Goal: Check status: Check status

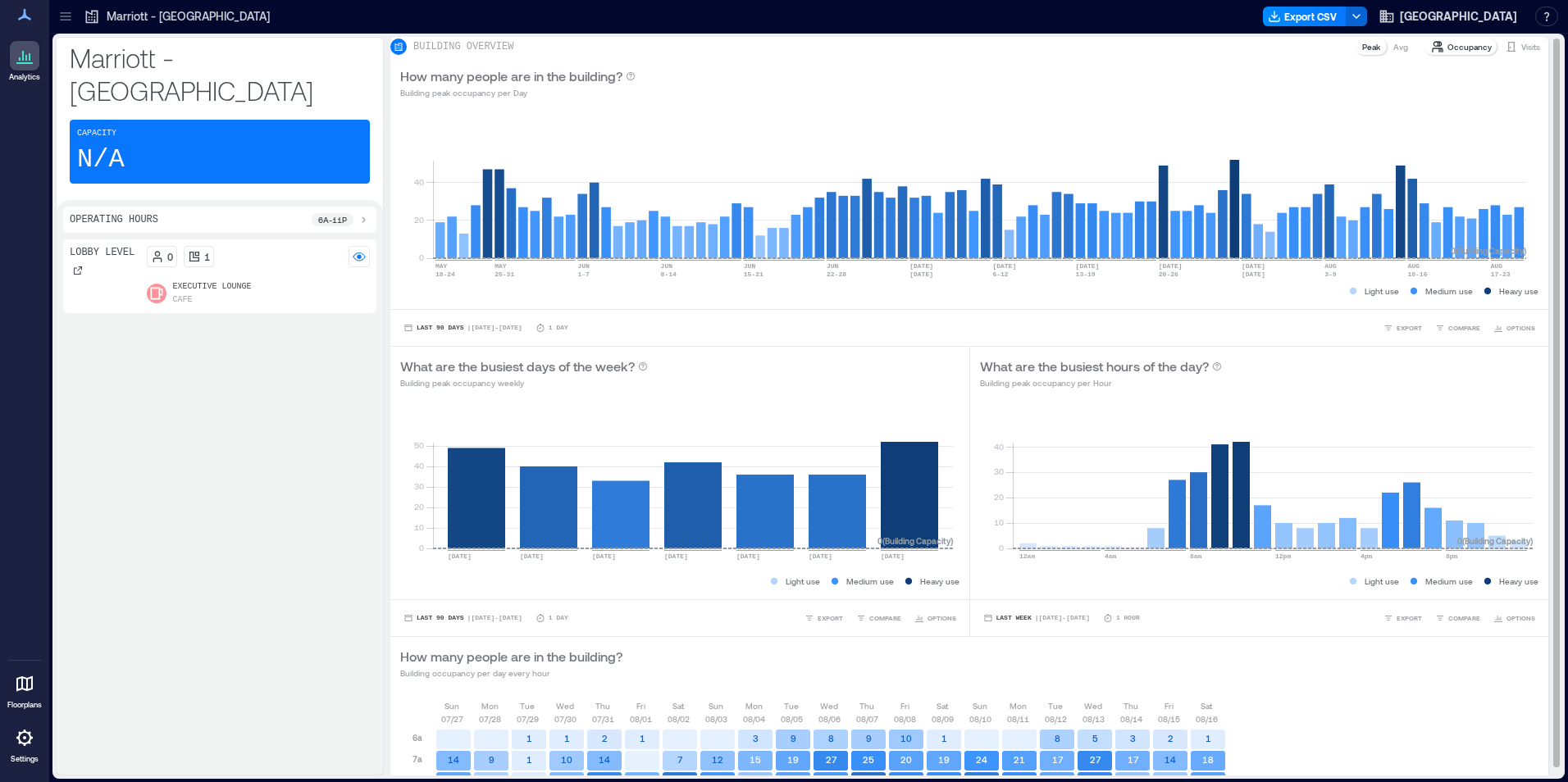
click at [1521, 53] on p "Visits" at bounding box center [1531, 46] width 19 height 13
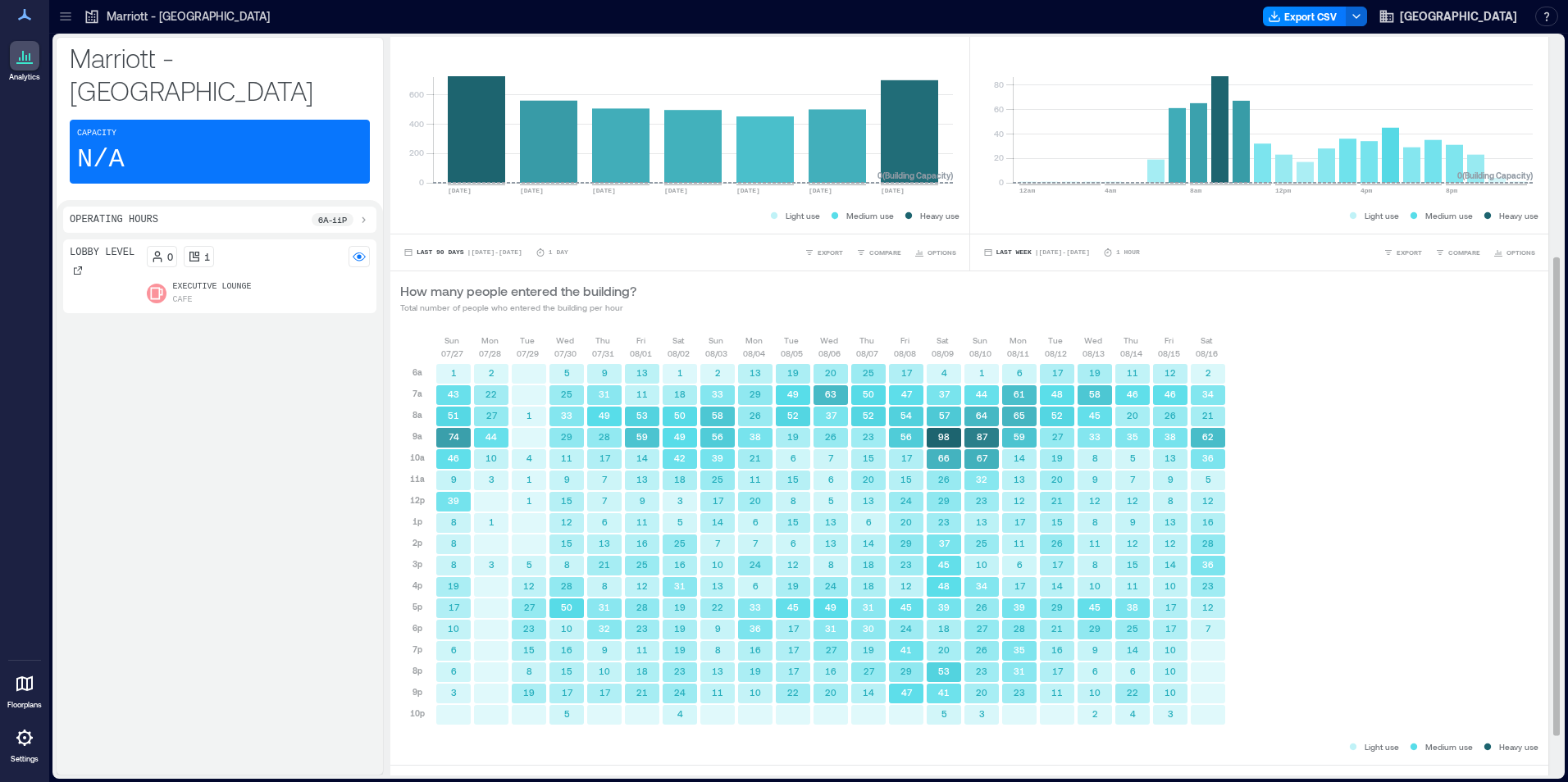
scroll to position [402, 0]
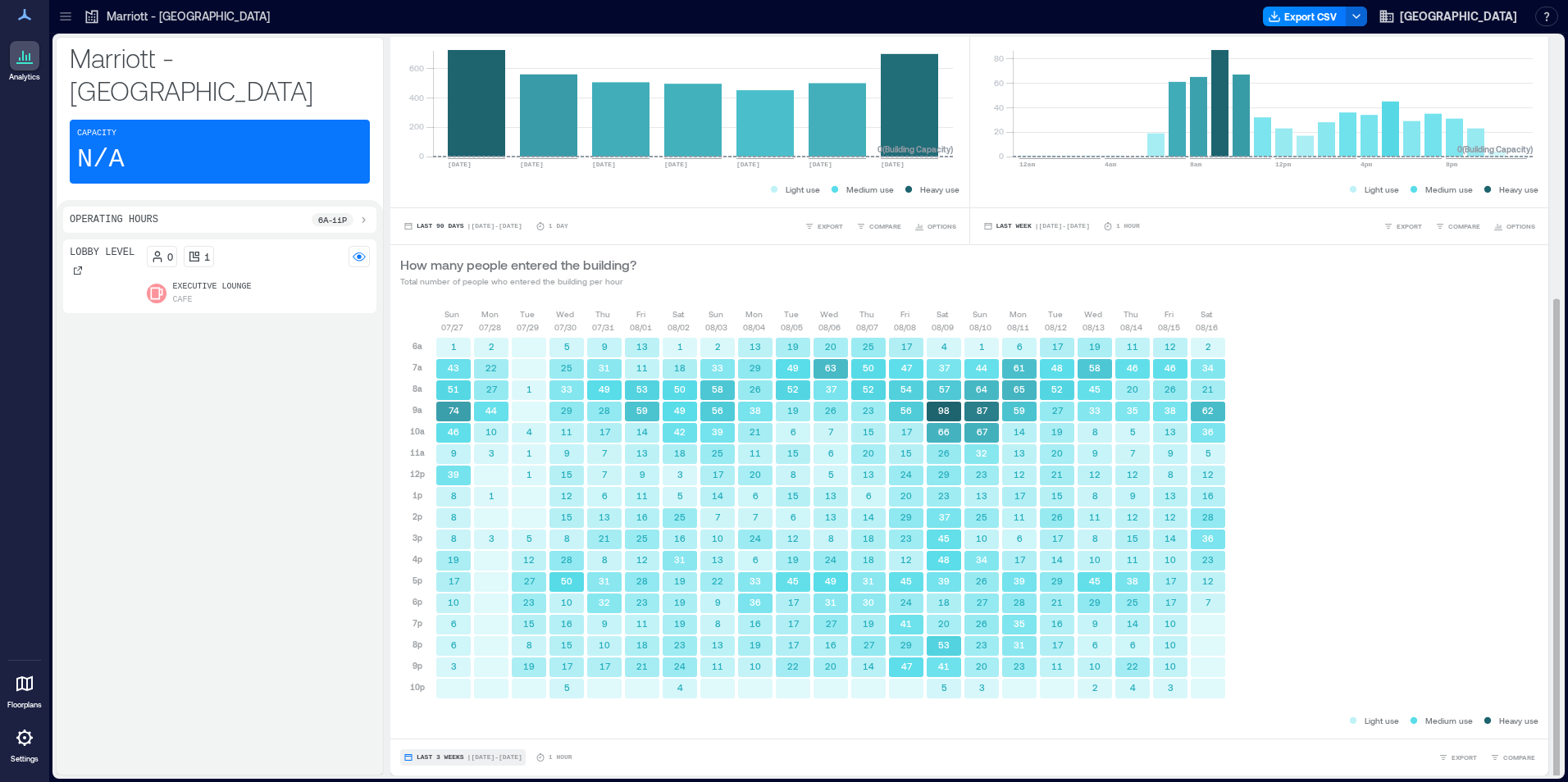
click at [446, 758] on span "Last 3 Weeks" at bounding box center [440, 758] width 47 height 0
click at [453, 732] on button "Custom" at bounding box center [433, 727] width 42 height 20
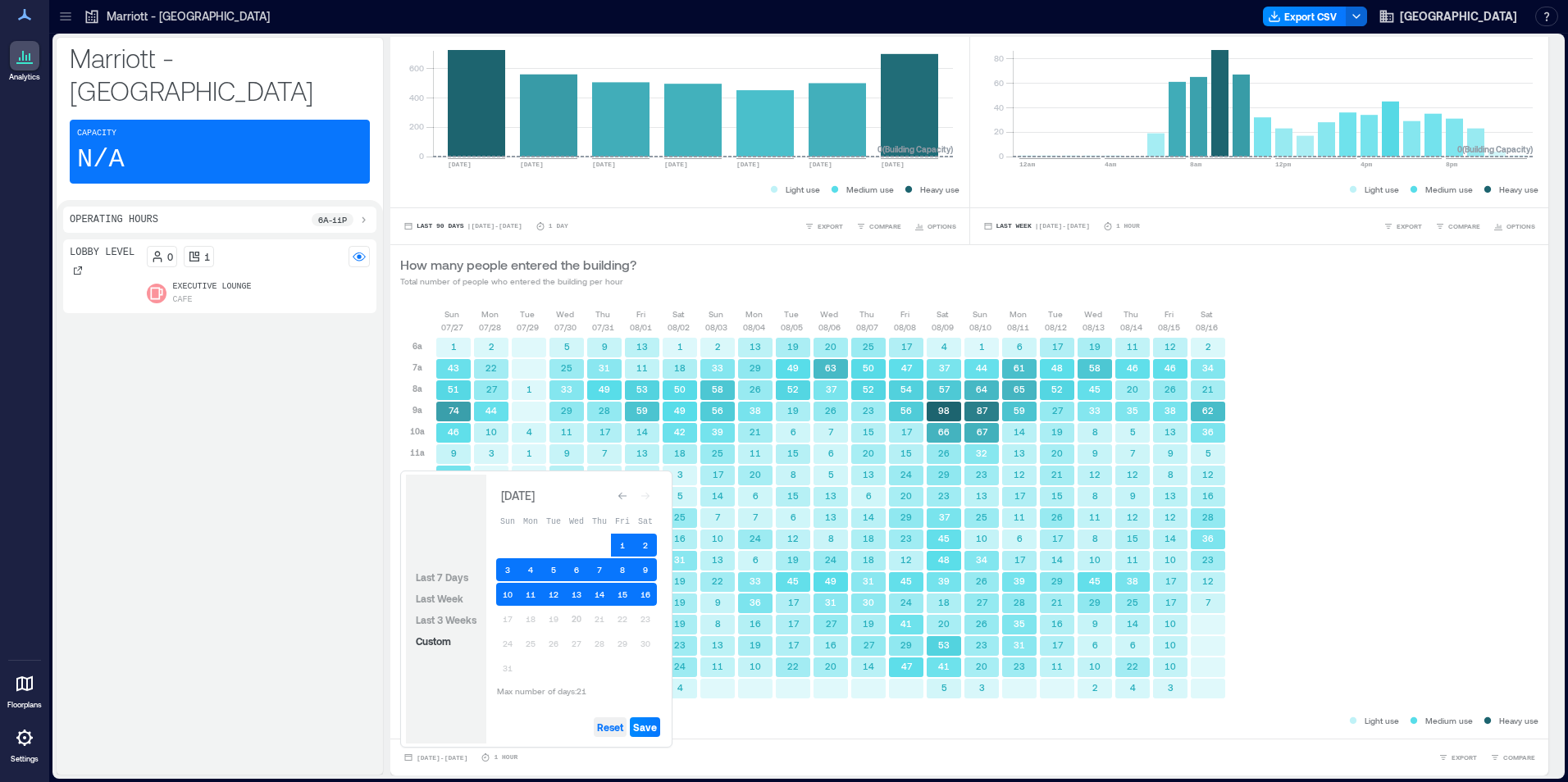
click at [606, 722] on span "Reset" at bounding box center [610, 727] width 26 height 13
click at [576, 614] on button "20" at bounding box center [577, 619] width 23 height 23
click at [552, 618] on button "19" at bounding box center [553, 619] width 23 height 23
click at [538, 618] on button "18" at bounding box center [530, 619] width 23 height 23
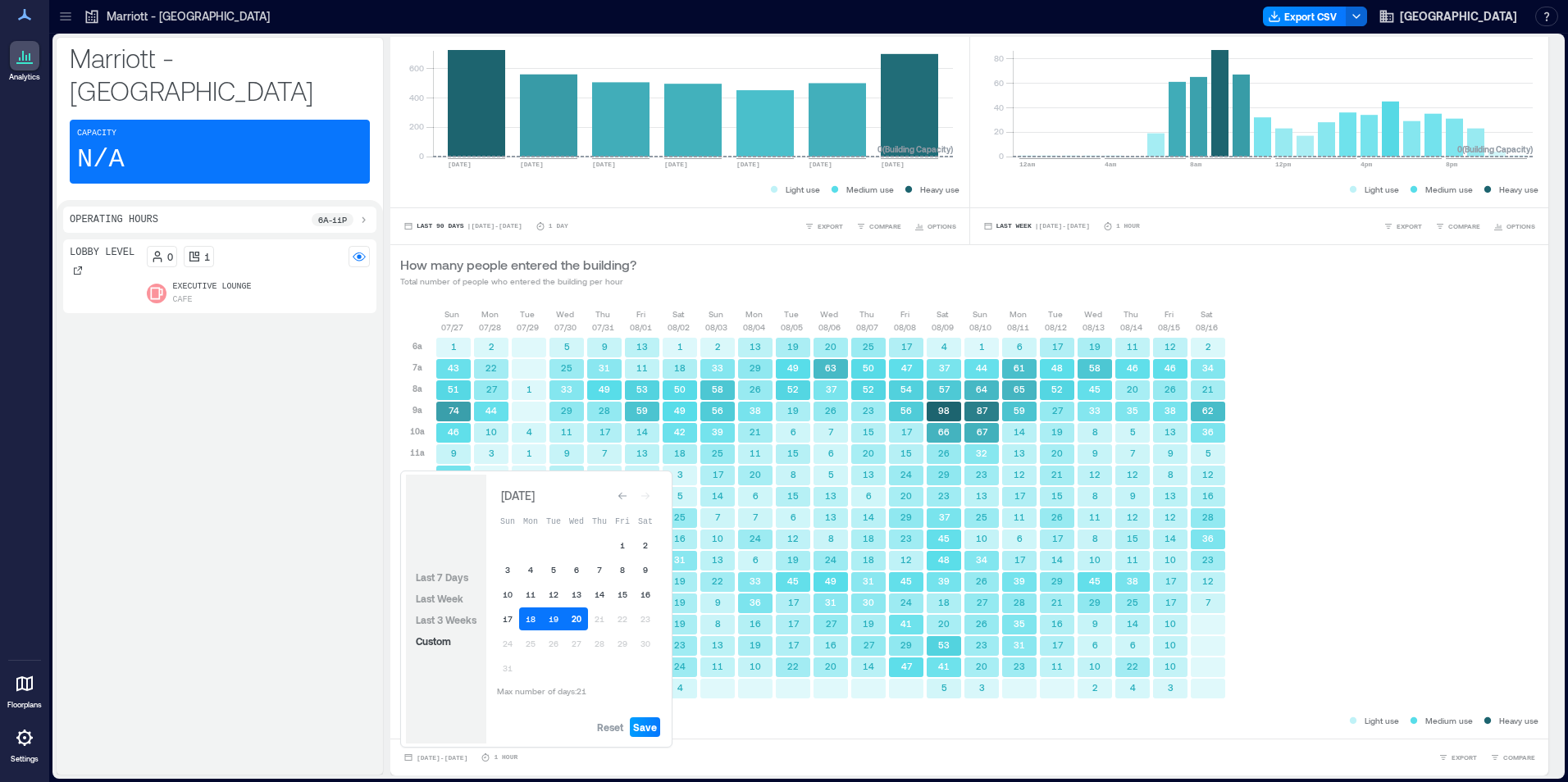
click at [643, 724] on span "Save" at bounding box center [645, 727] width 24 height 13
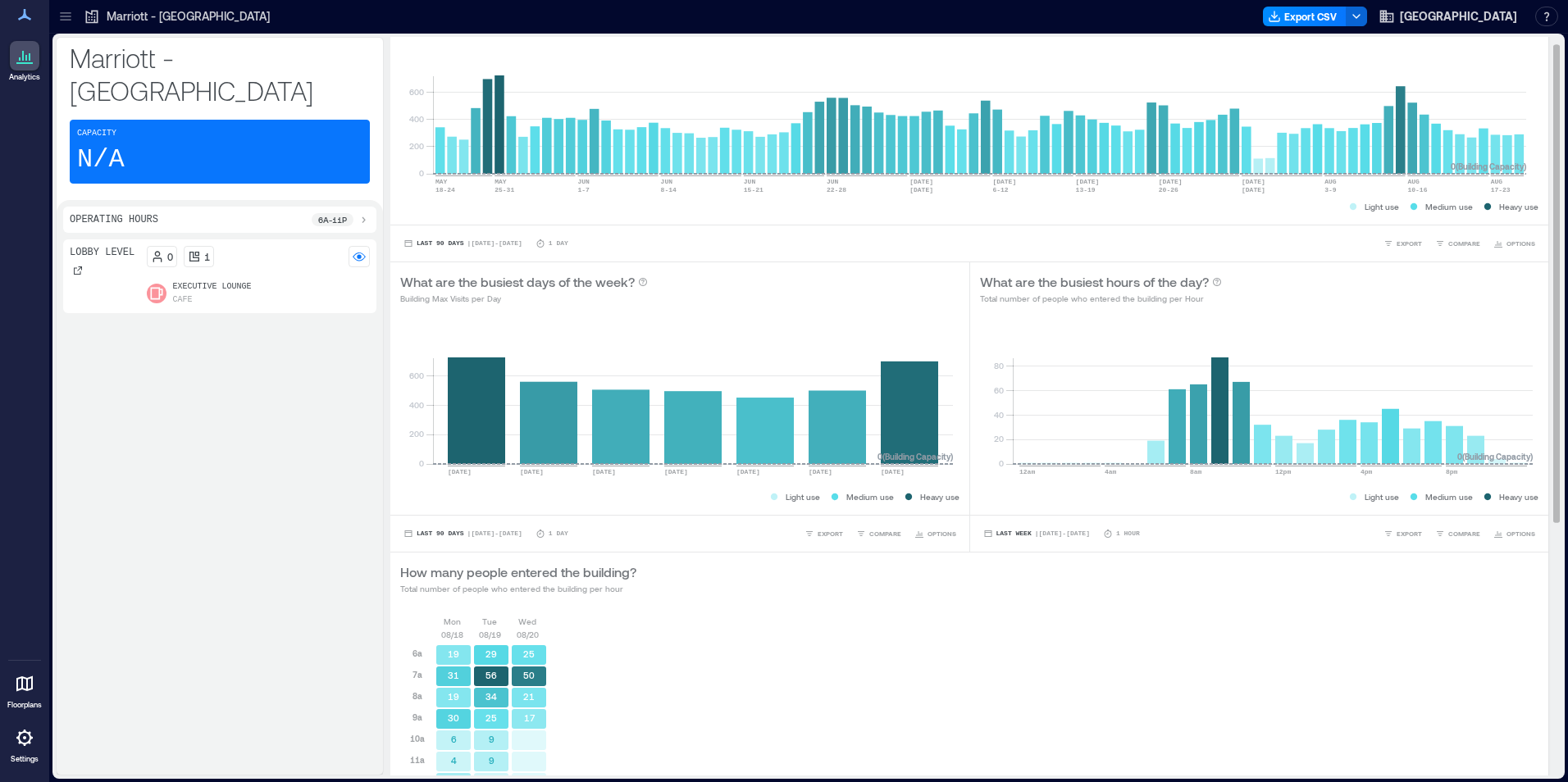
scroll to position [0, 0]
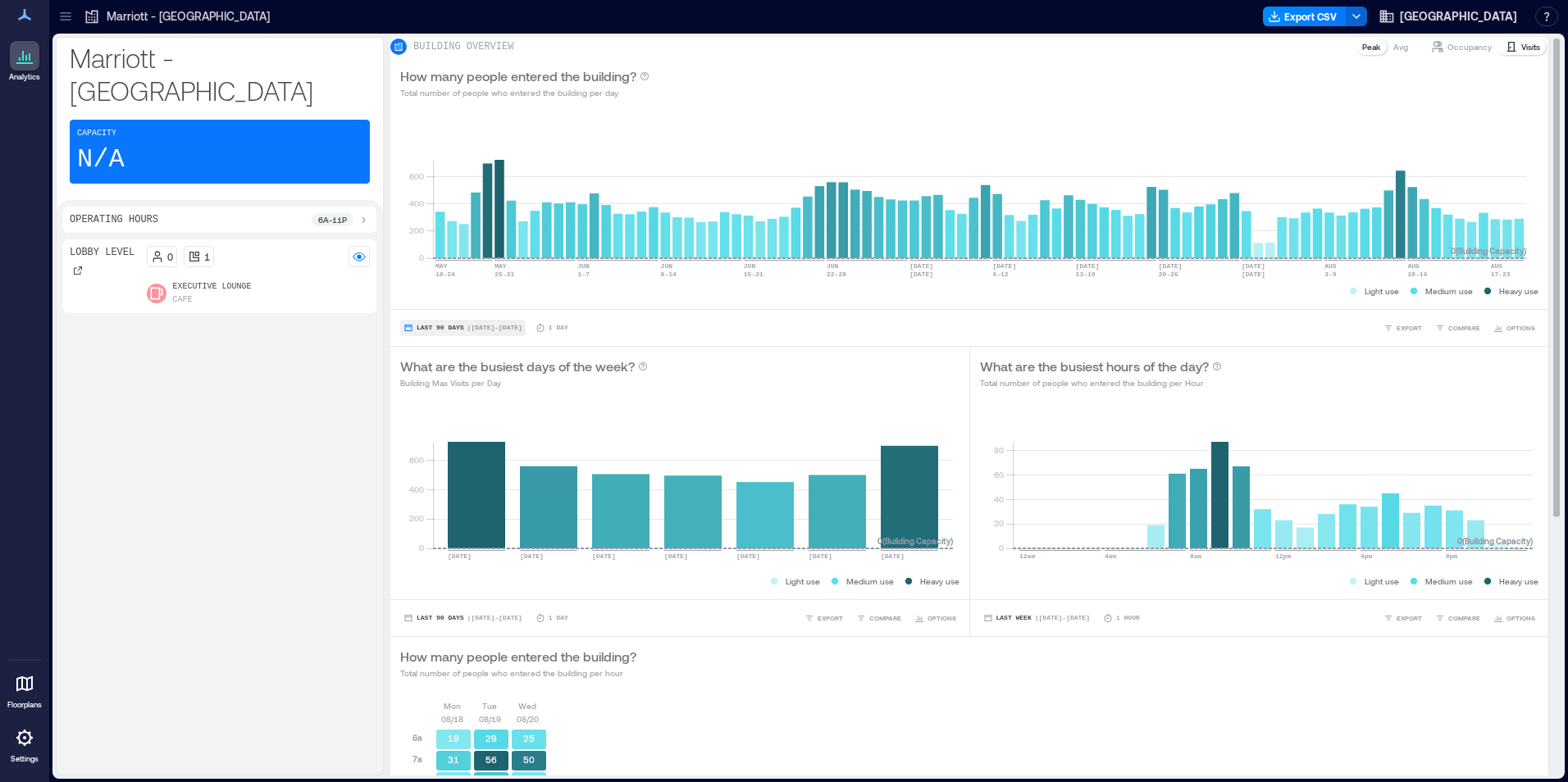
click at [468, 328] on span "| May 20 - Aug 19" at bounding box center [495, 328] width 55 height 0
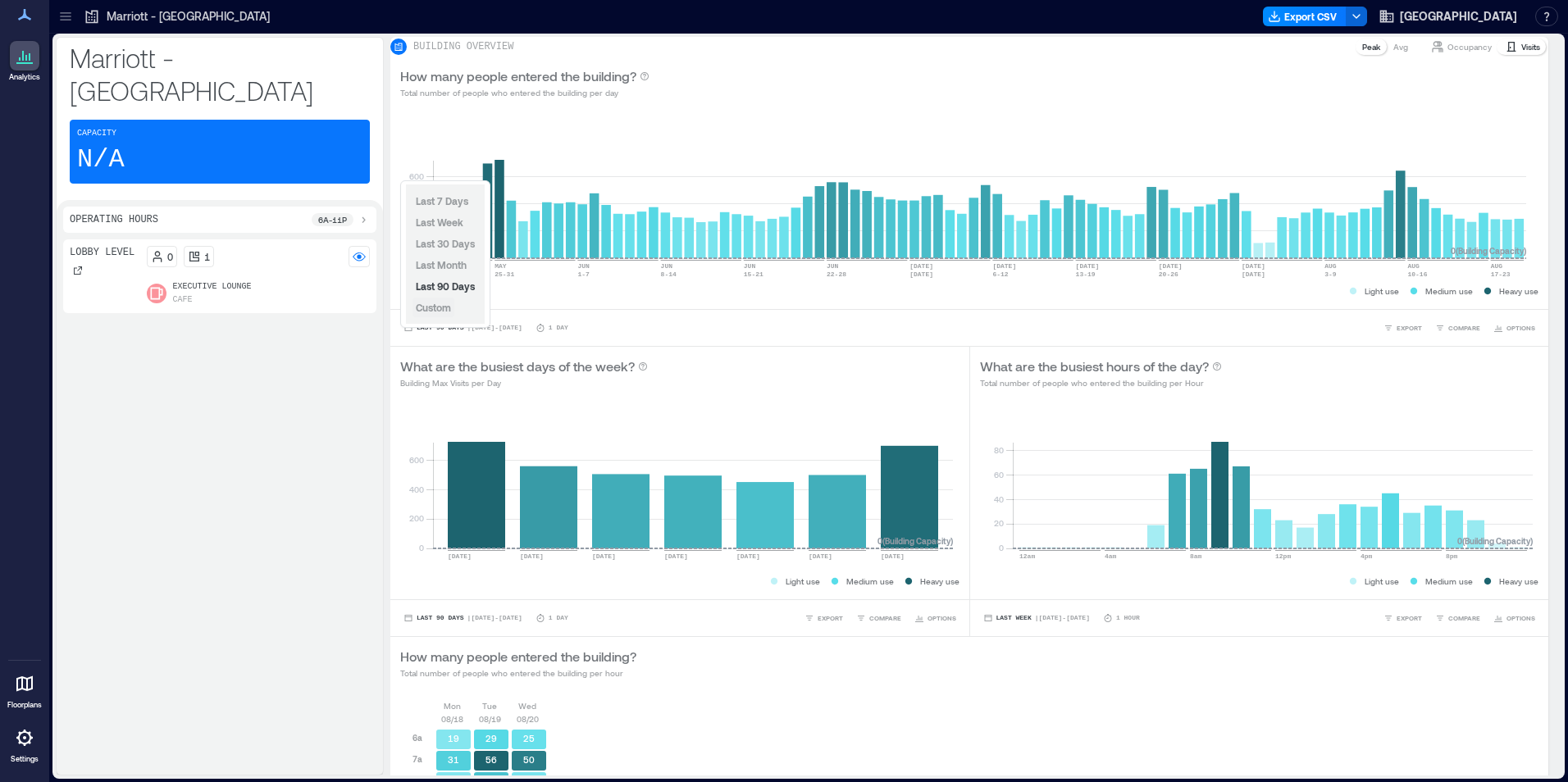
click at [442, 306] on span "Custom" at bounding box center [433, 308] width 35 height 11
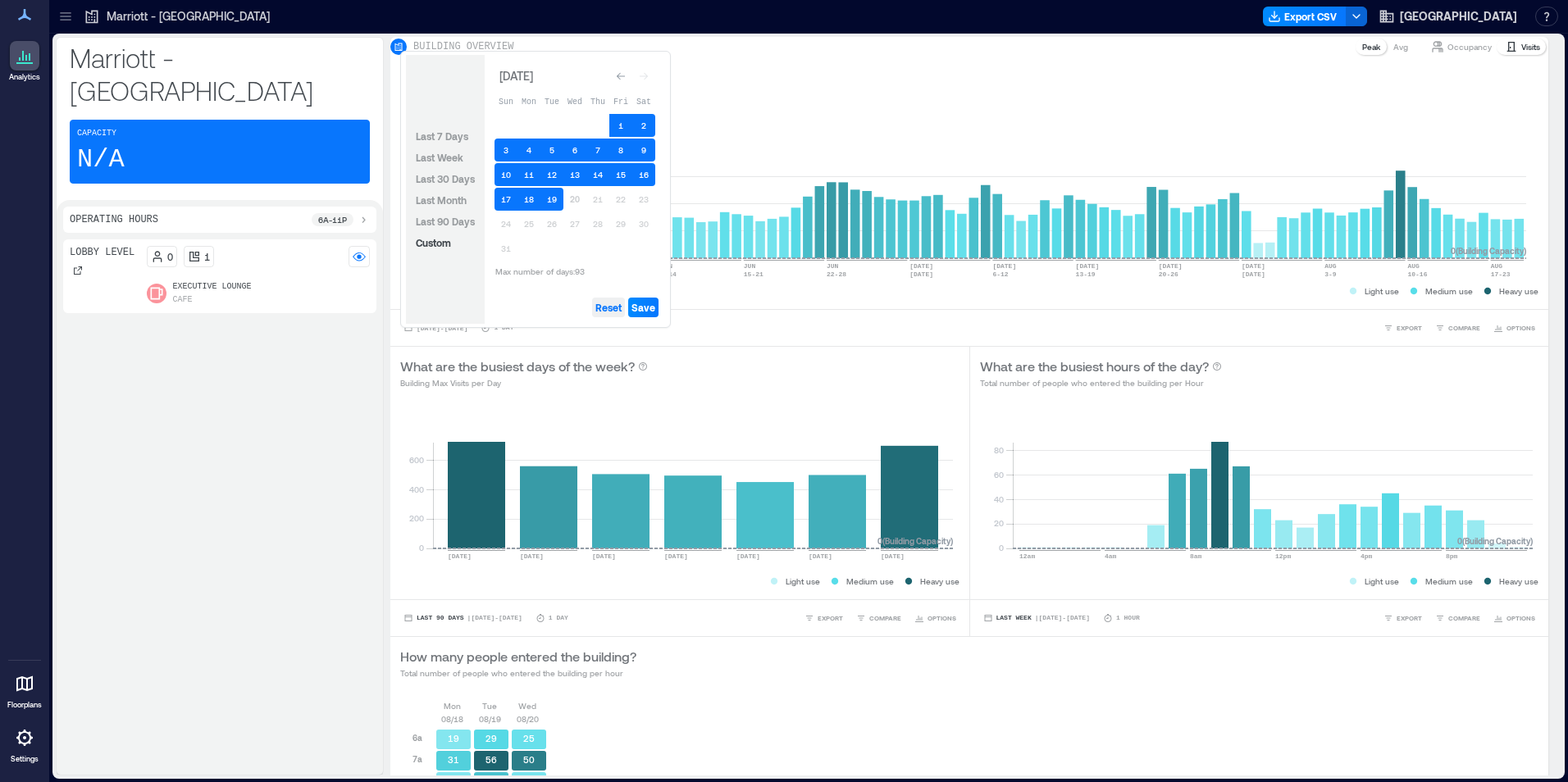
click at [612, 307] on span "Reset" at bounding box center [608, 308] width 26 height 13
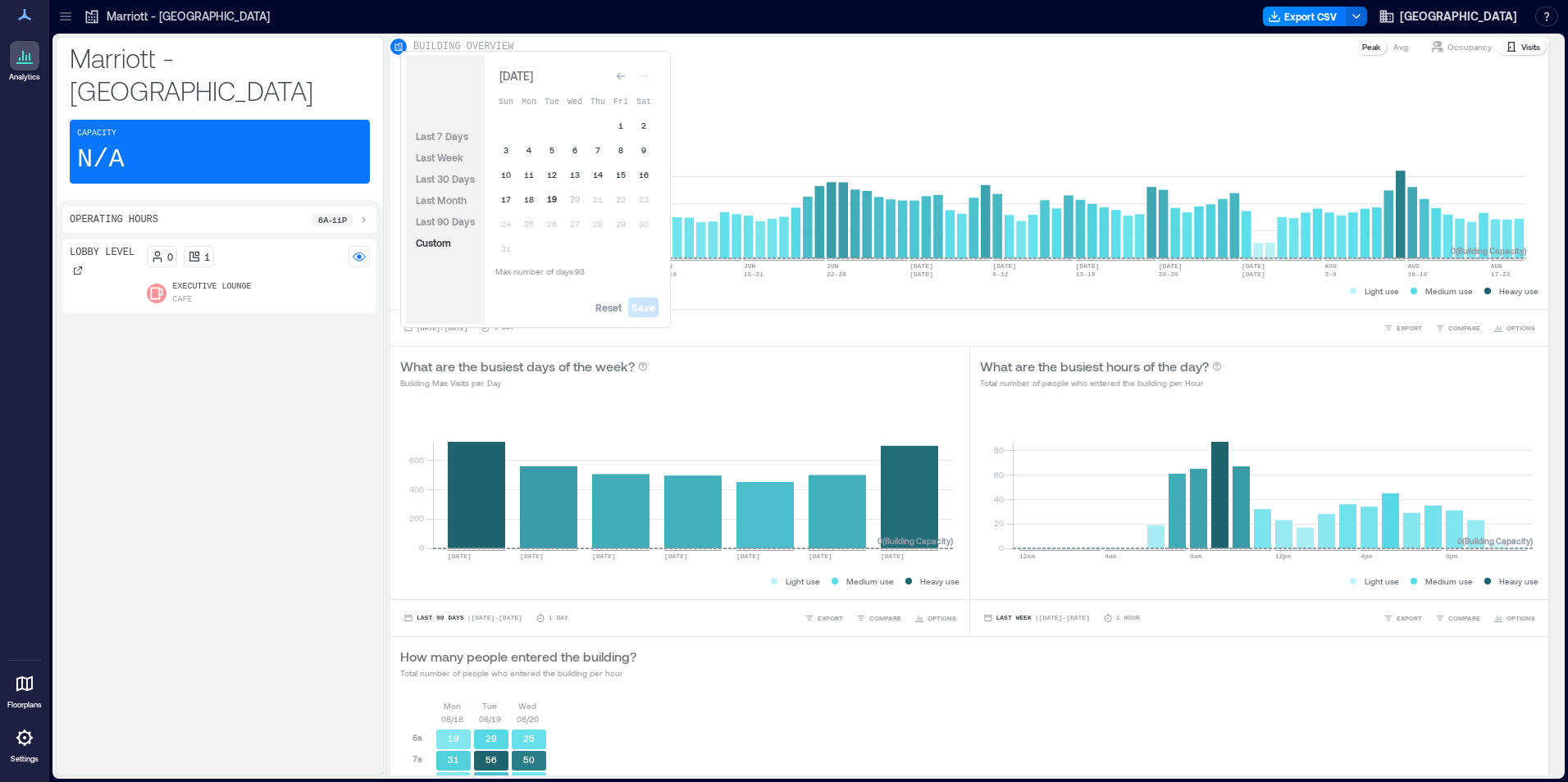
click at [554, 199] on button "19" at bounding box center [551, 199] width 23 height 23
click at [528, 199] on button "18" at bounding box center [529, 199] width 23 height 23
click at [510, 199] on button "17" at bounding box center [506, 199] width 23 height 23
click at [643, 172] on button "16" at bounding box center [644, 175] width 23 height 23
click at [639, 314] on button "Save" at bounding box center [644, 307] width 31 height 20
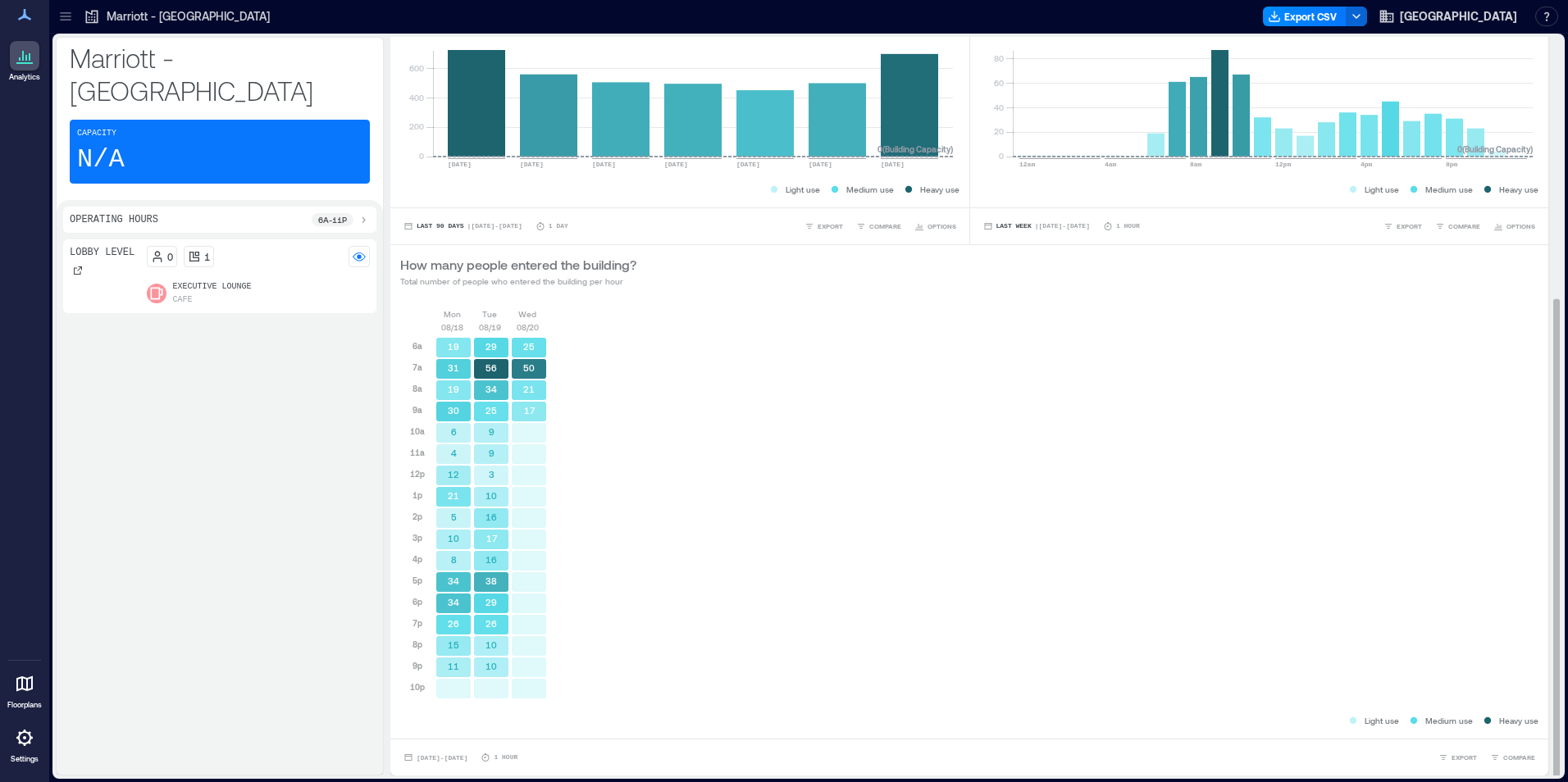
scroll to position [2, 0]
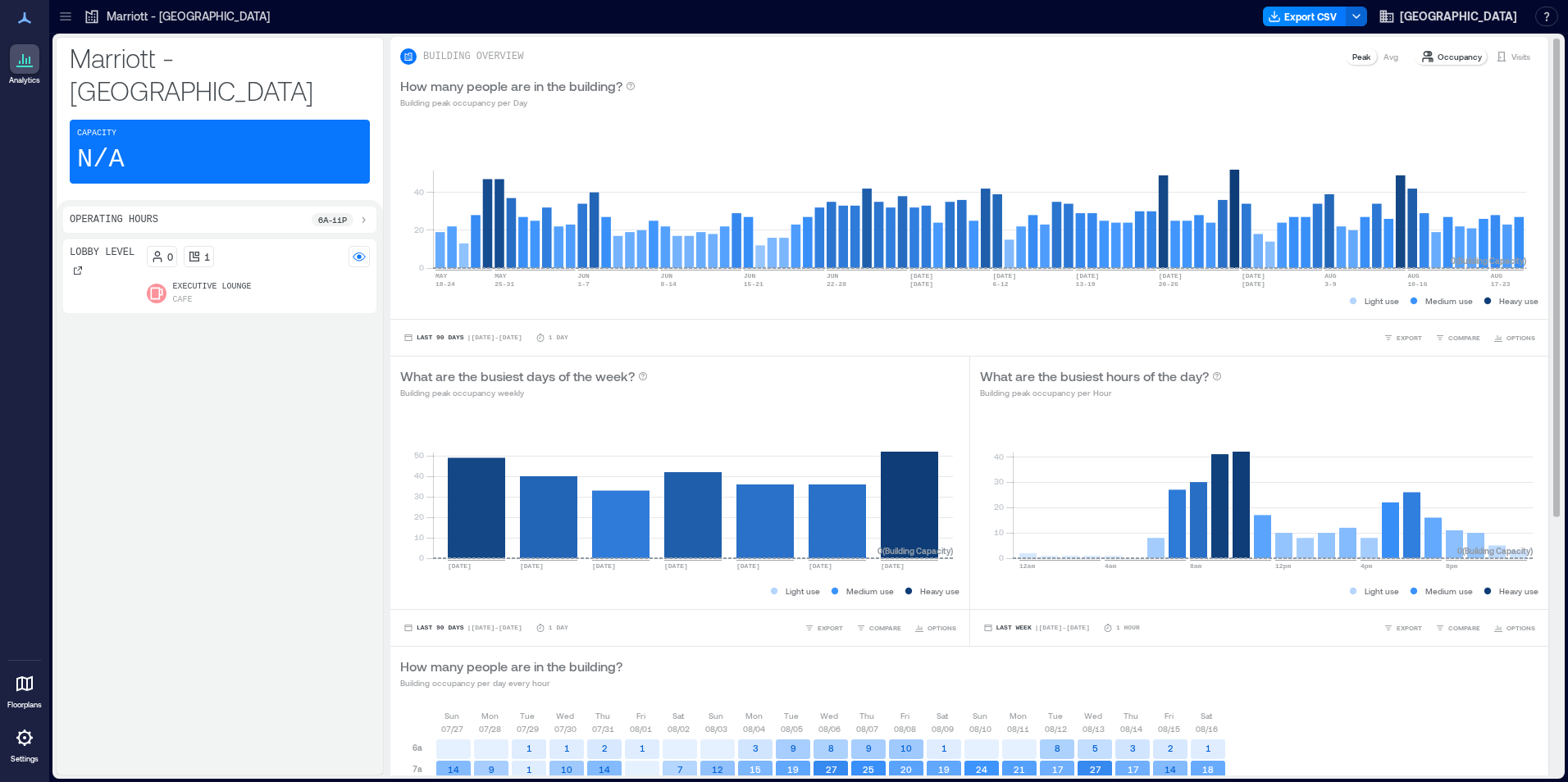
click at [1511, 51] on p "Visits" at bounding box center [1521, 57] width 19 height 13
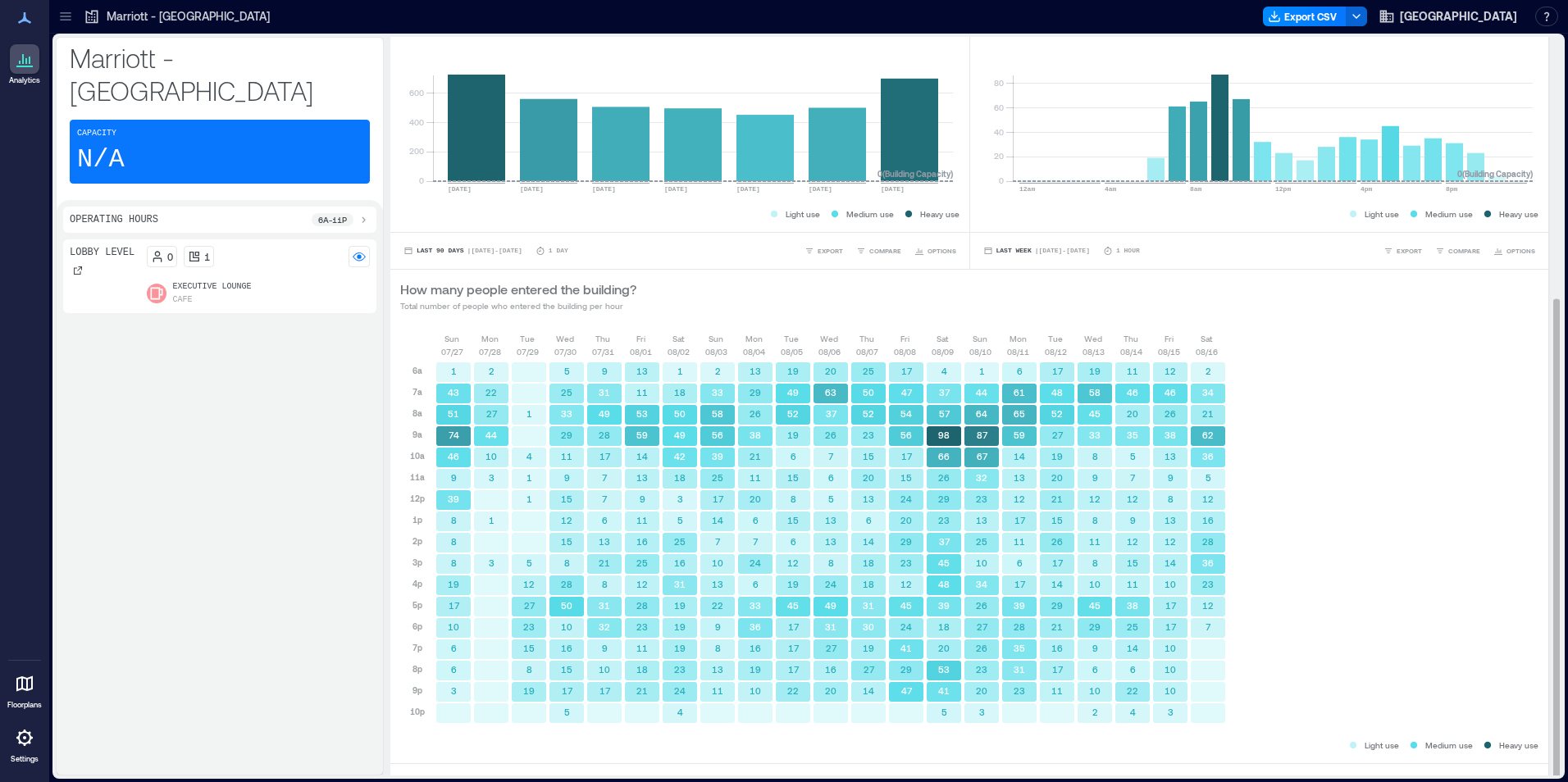
scroll to position [402, 0]
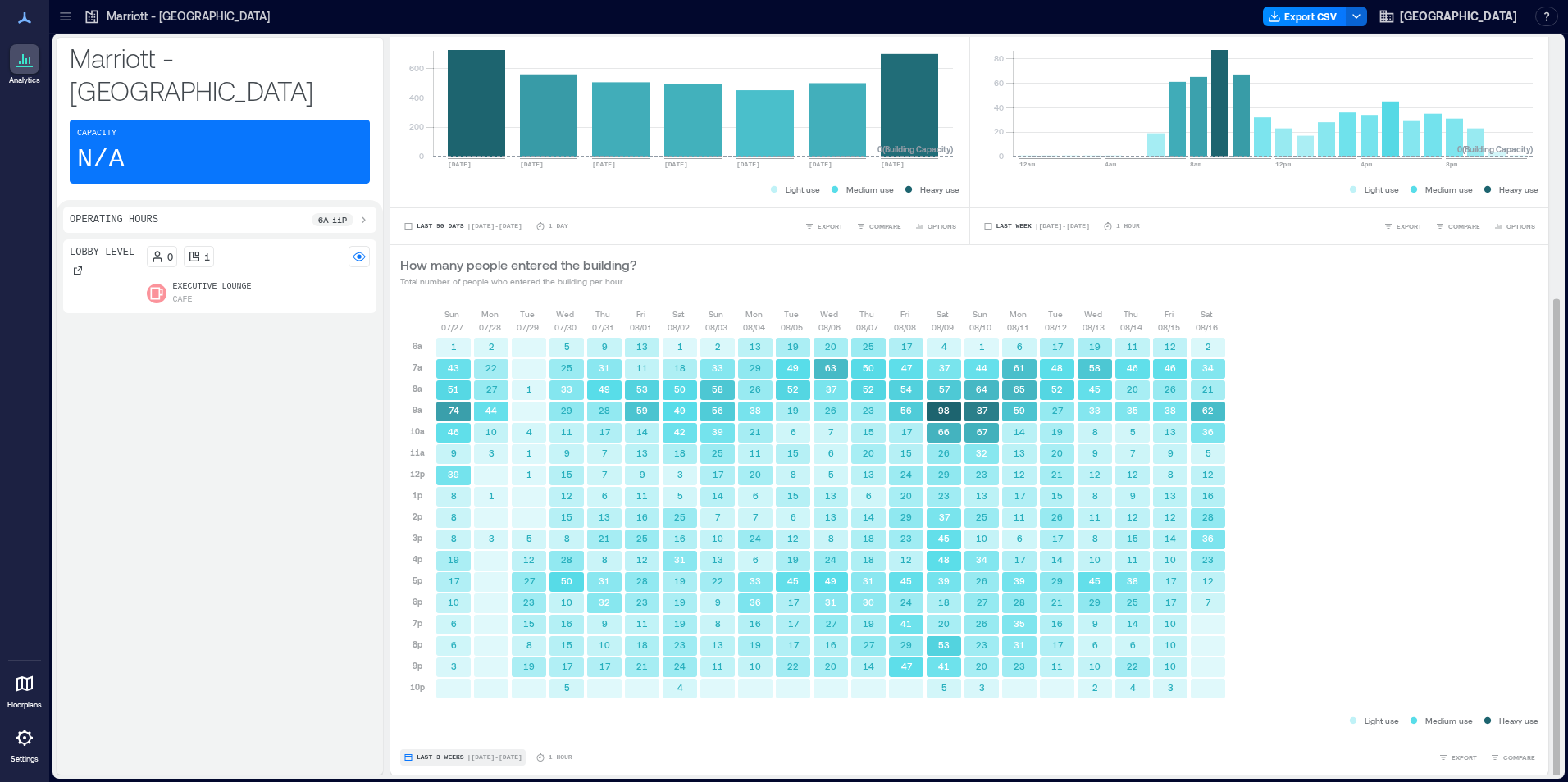
click at [447, 763] on button "Last 3 Weeks | [DATE] - [DATE]" at bounding box center [462, 758] width 126 height 17
click at [446, 726] on span "Custom" at bounding box center [433, 727] width 35 height 11
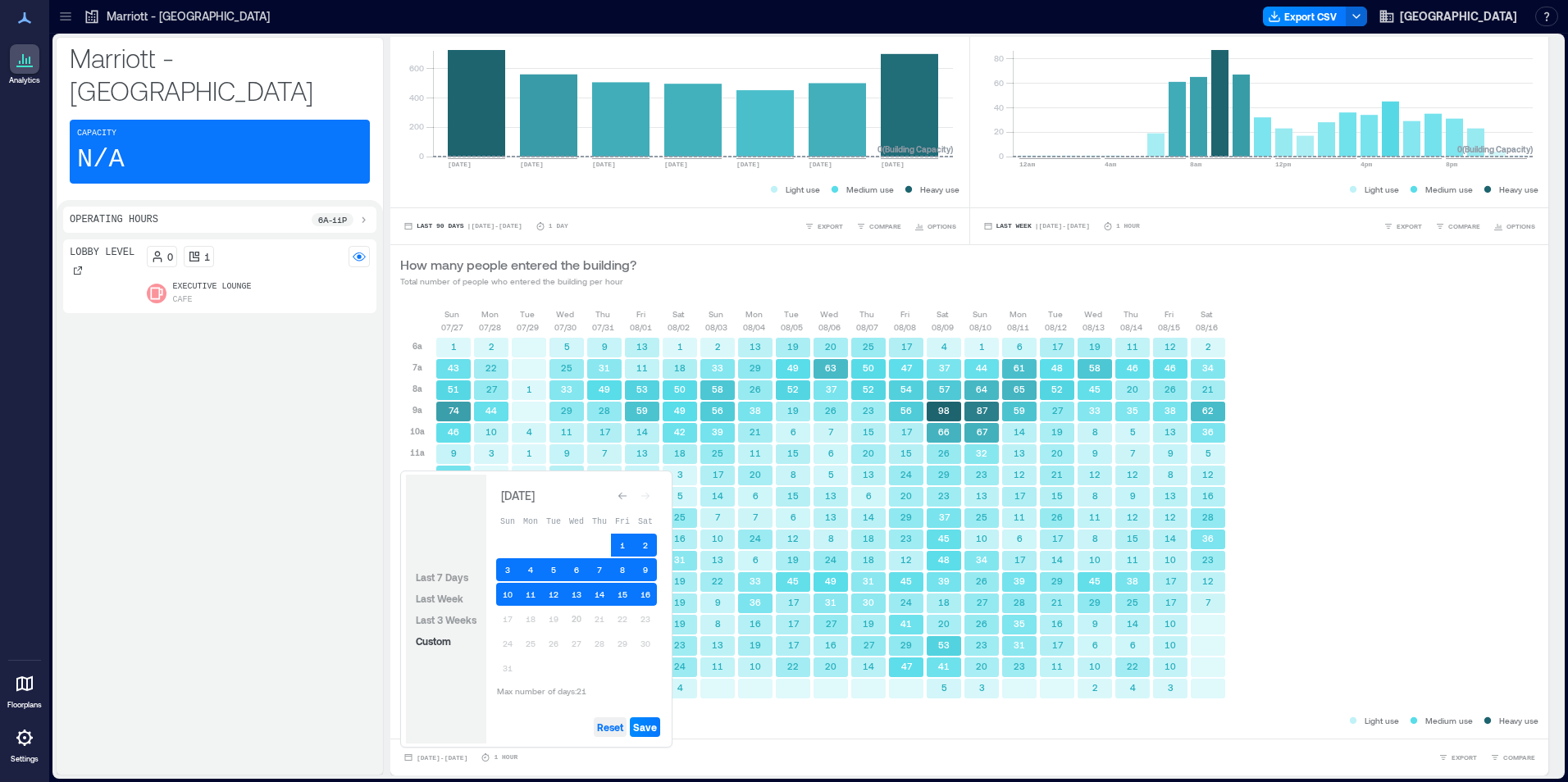
click at [612, 726] on span "Reset" at bounding box center [610, 727] width 26 height 13
click at [577, 615] on button "20" at bounding box center [577, 619] width 23 height 23
click at [555, 625] on button "19" at bounding box center [553, 619] width 23 height 23
click at [530, 625] on button "18" at bounding box center [530, 619] width 23 height 23
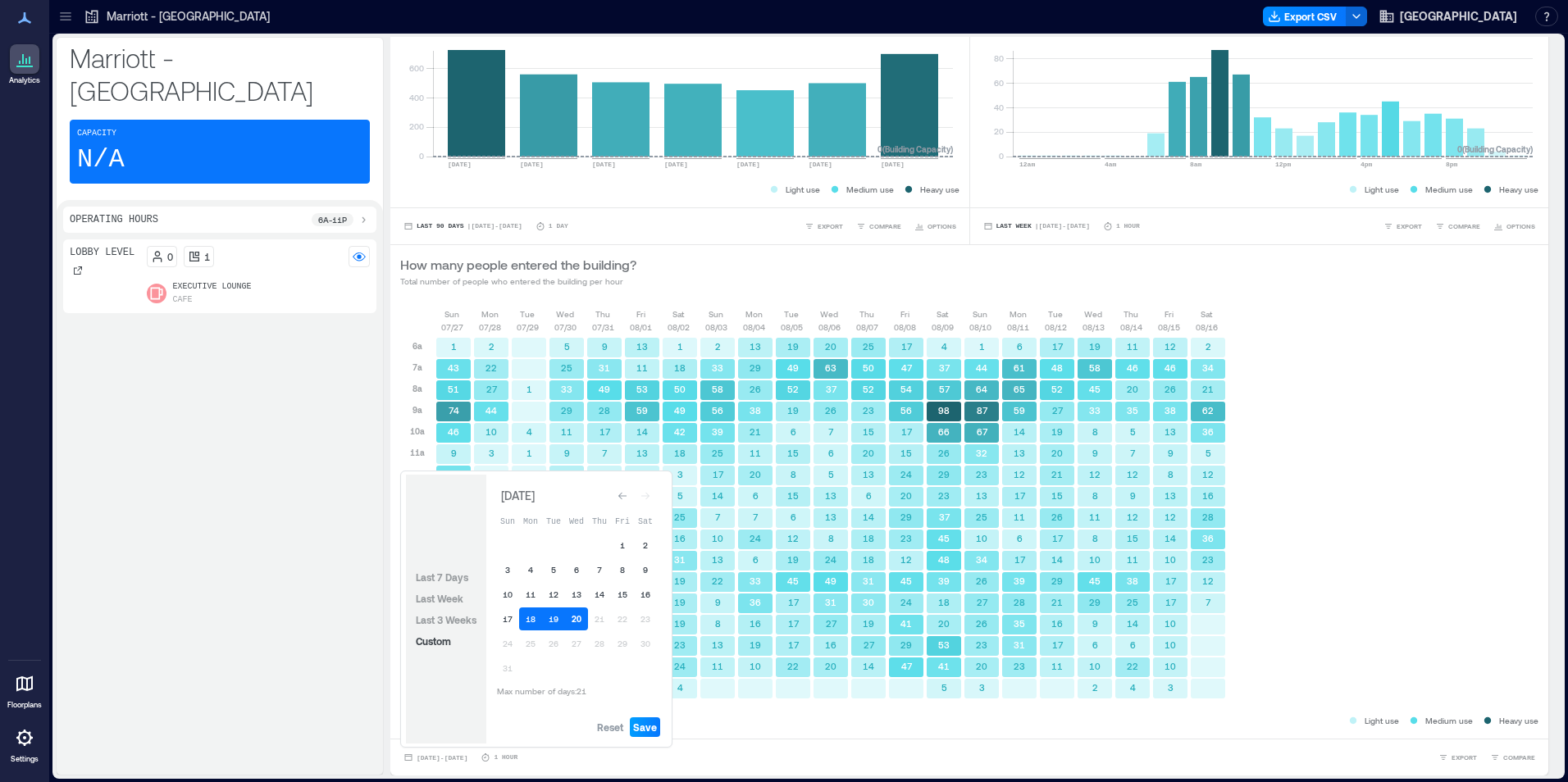
click at [643, 733] on span "Save" at bounding box center [645, 727] width 24 height 13
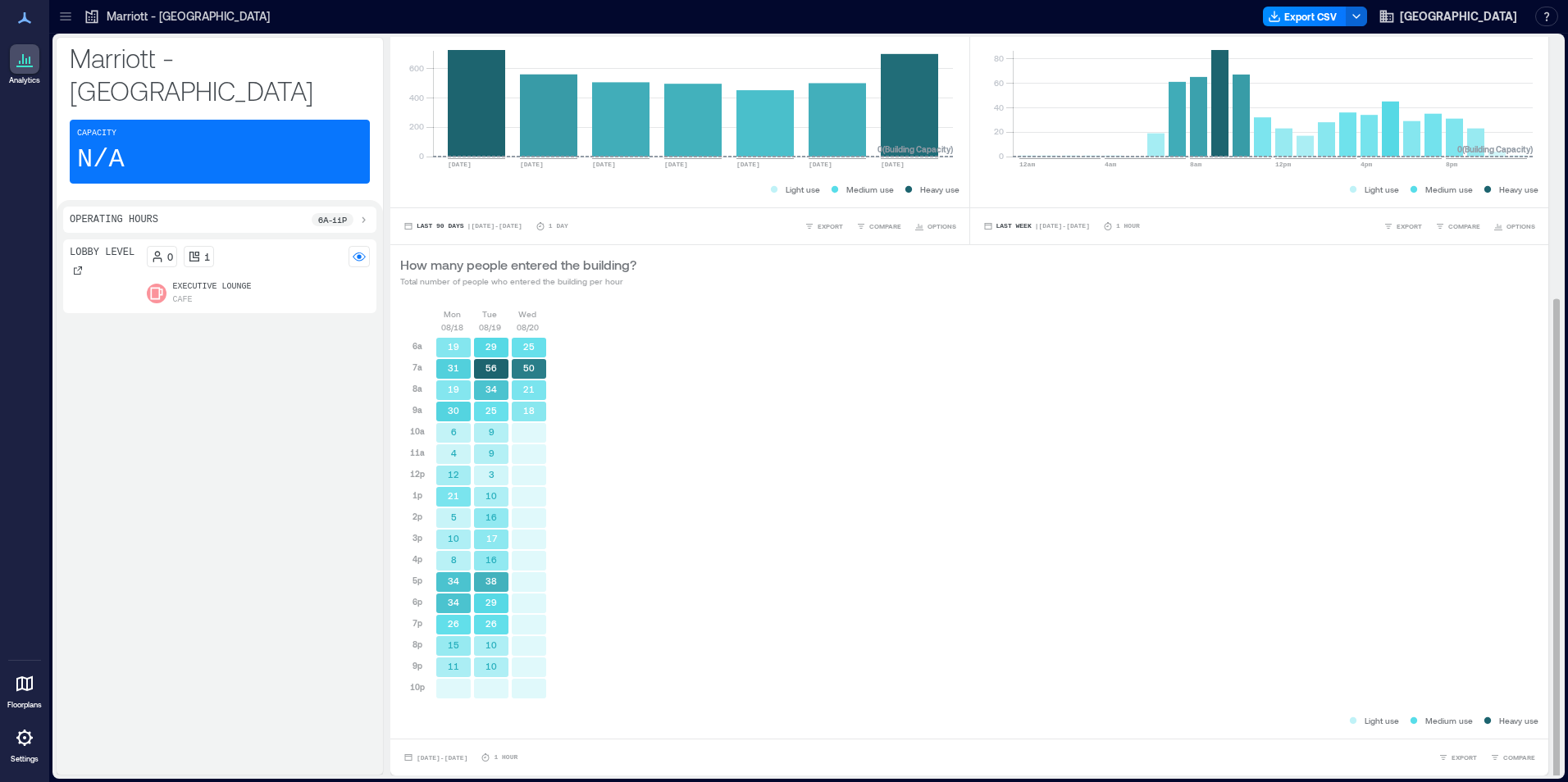
scroll to position [2, 0]
